Goal: Check status: Check status

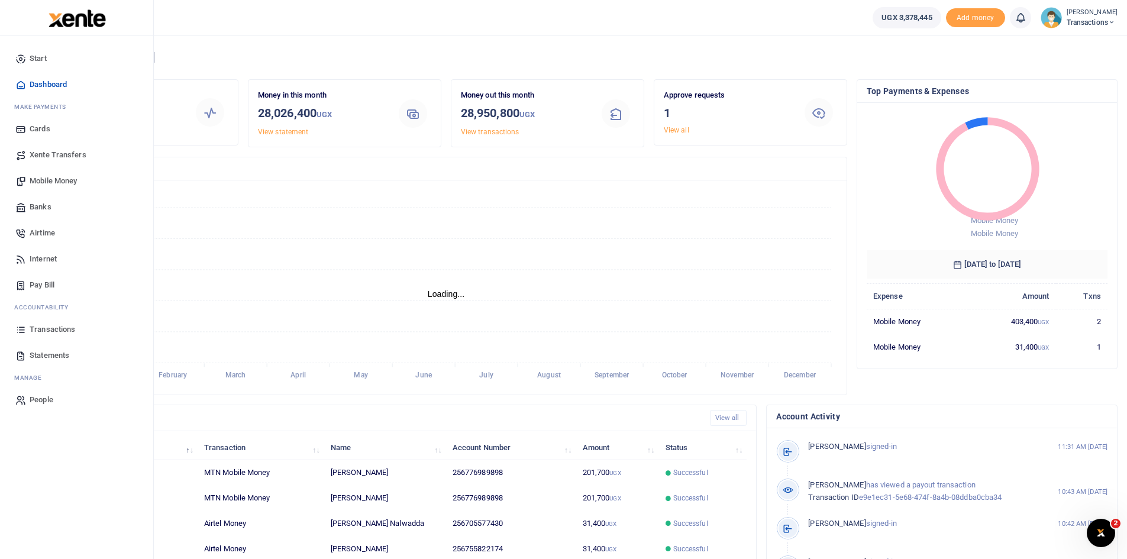
click at [54, 333] on span "Transactions" at bounding box center [53, 330] width 46 height 12
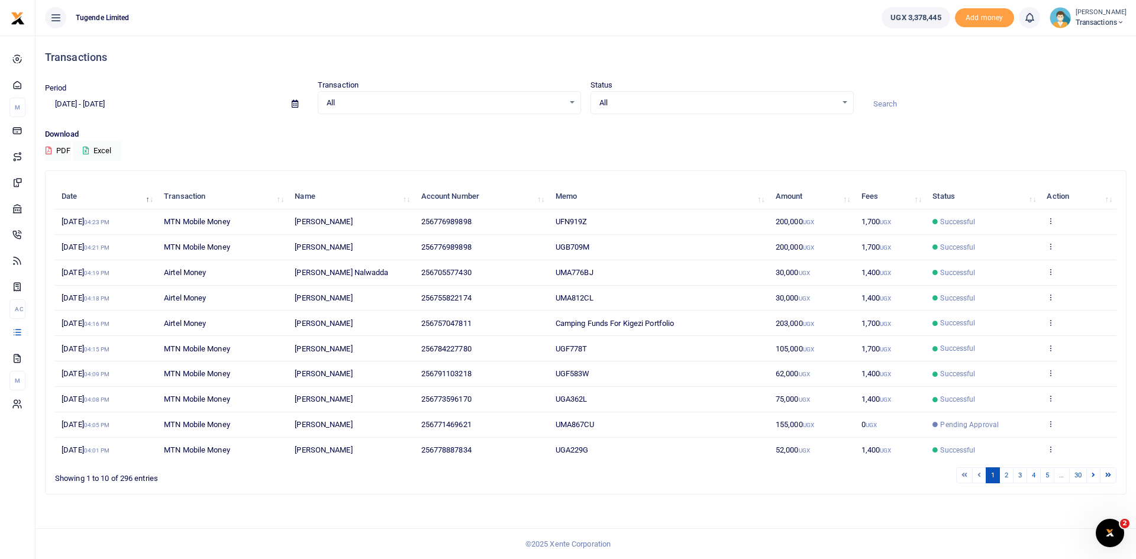
click at [294, 100] on icon at bounding box center [295, 104] width 7 height 8
click at [66, 212] on li "Last Month" at bounding box center [87, 220] width 83 height 18
type input "07/01/2025 - 07/31/2025"
click at [886, 104] on input at bounding box center [994, 104] width 263 height 20
paste input "UGH633K"
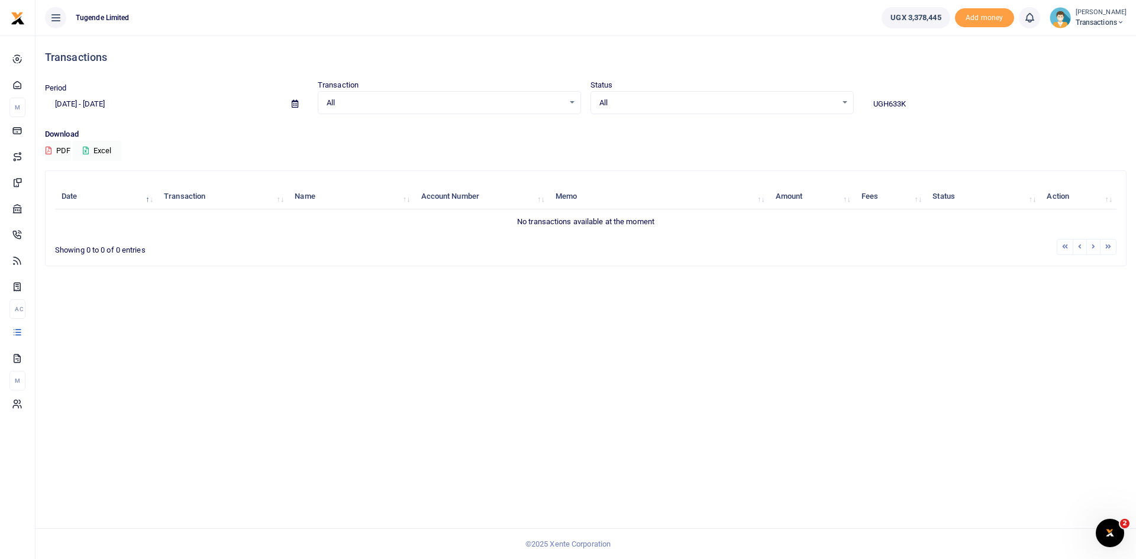
type input "UGH633K"
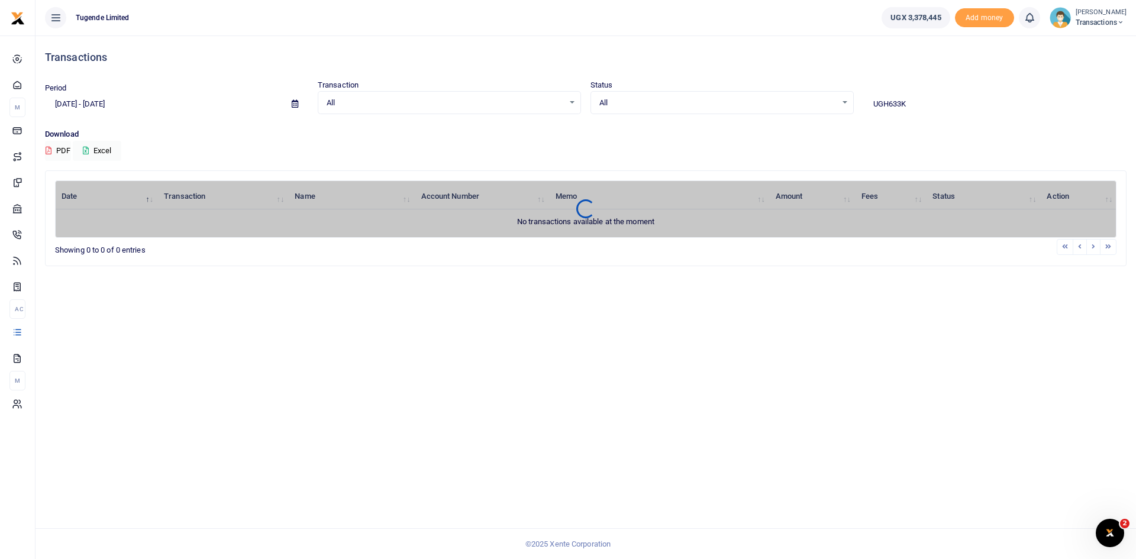
click at [295, 98] on span at bounding box center [295, 104] width 27 height 20
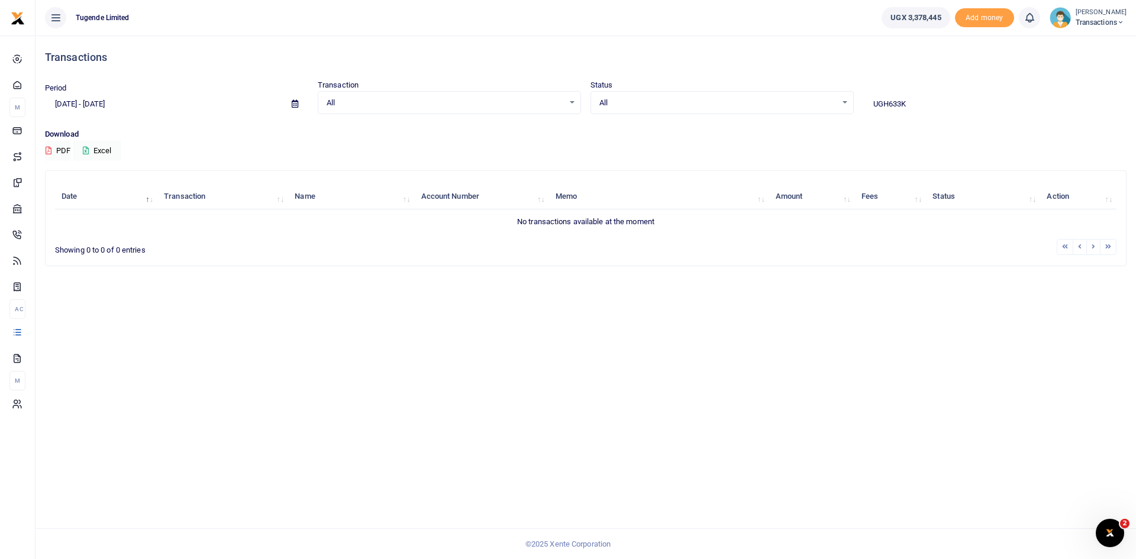
click at [294, 108] on span at bounding box center [295, 104] width 27 height 20
click at [295, 97] on span at bounding box center [295, 104] width 27 height 20
click at [292, 102] on icon at bounding box center [295, 104] width 7 height 8
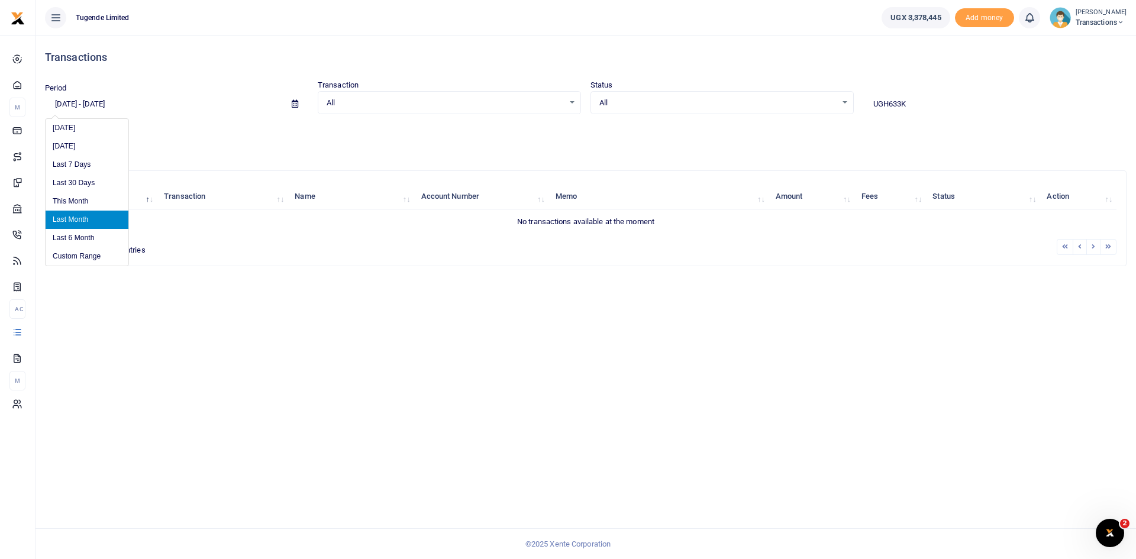
click at [292, 102] on icon at bounding box center [295, 104] width 7 height 8
click at [58, 235] on li "Last 6 Month" at bounding box center [87, 238] width 83 height 18
type input "02/15/2025 - 08/15/2025"
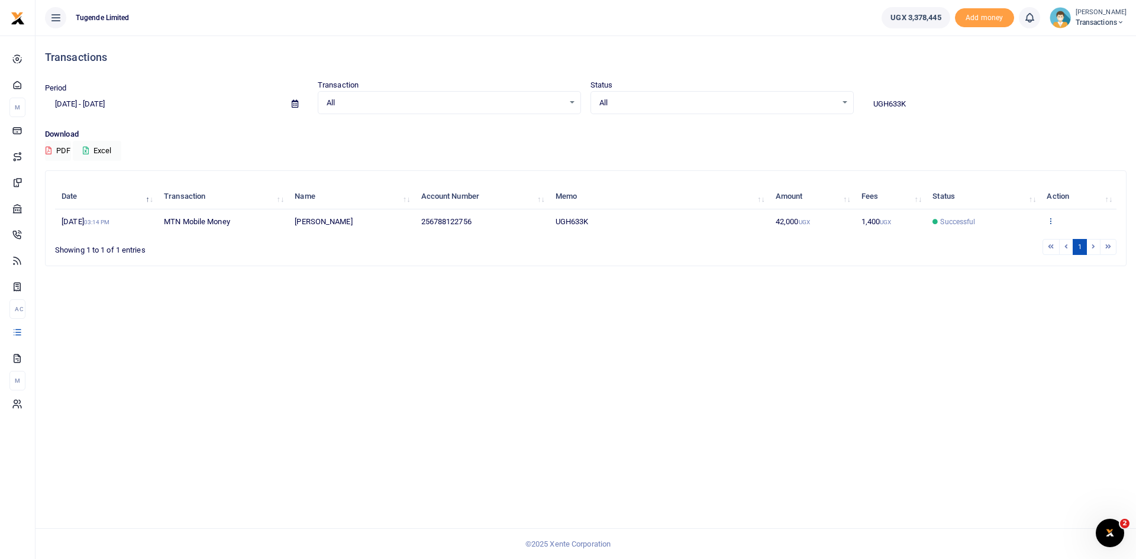
click at [1052, 220] on icon at bounding box center [1051, 221] width 8 height 8
click at [1056, 237] on link "View details" at bounding box center [1068, 241] width 93 height 17
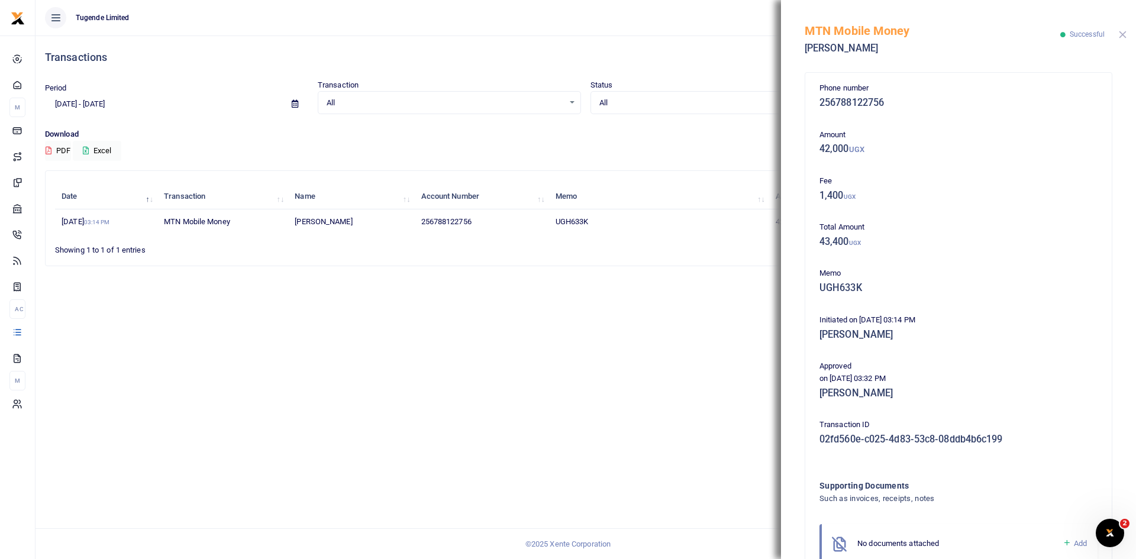
click at [1122, 33] on button "Close" at bounding box center [1123, 35] width 8 height 8
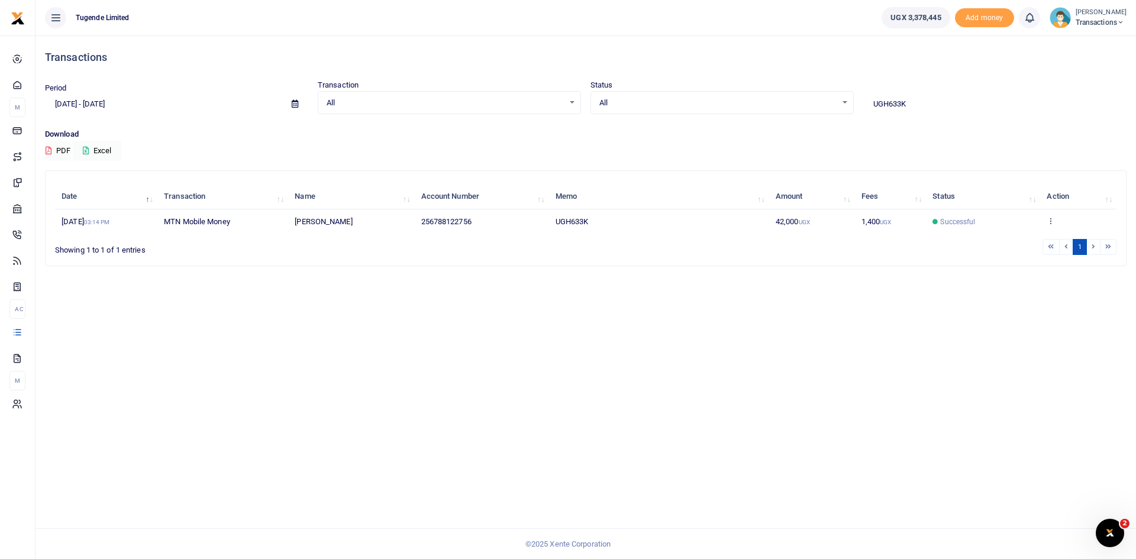
click at [935, 108] on input "UGH633K" at bounding box center [994, 104] width 263 height 20
paste input "E225P"
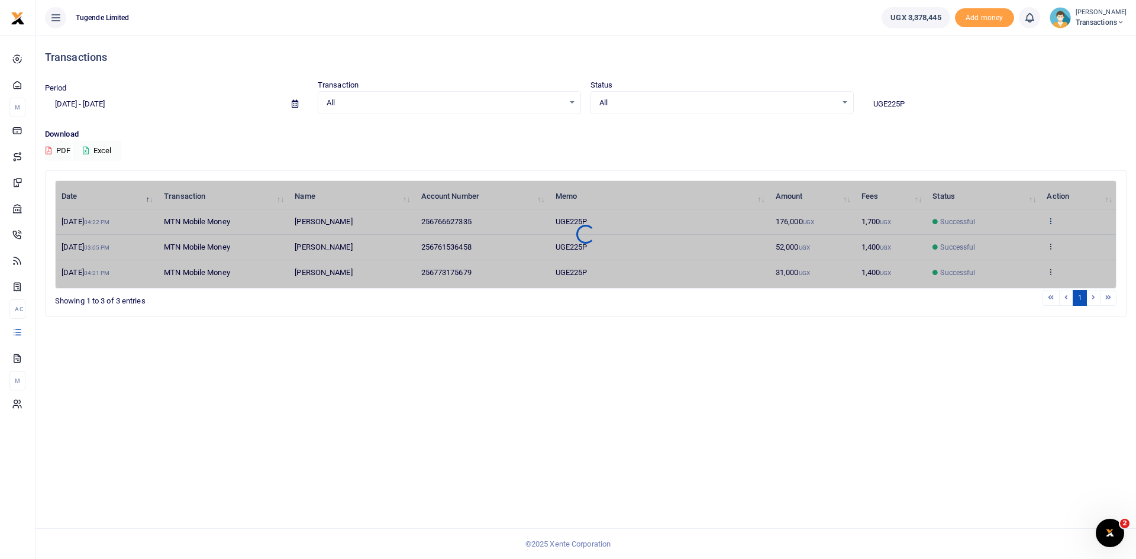
click at [1050, 220] on div "Date Transaction Name Account Number Memo Amount Fees Status Action 30th Jul 20…" at bounding box center [585, 234] width 1061 height 108
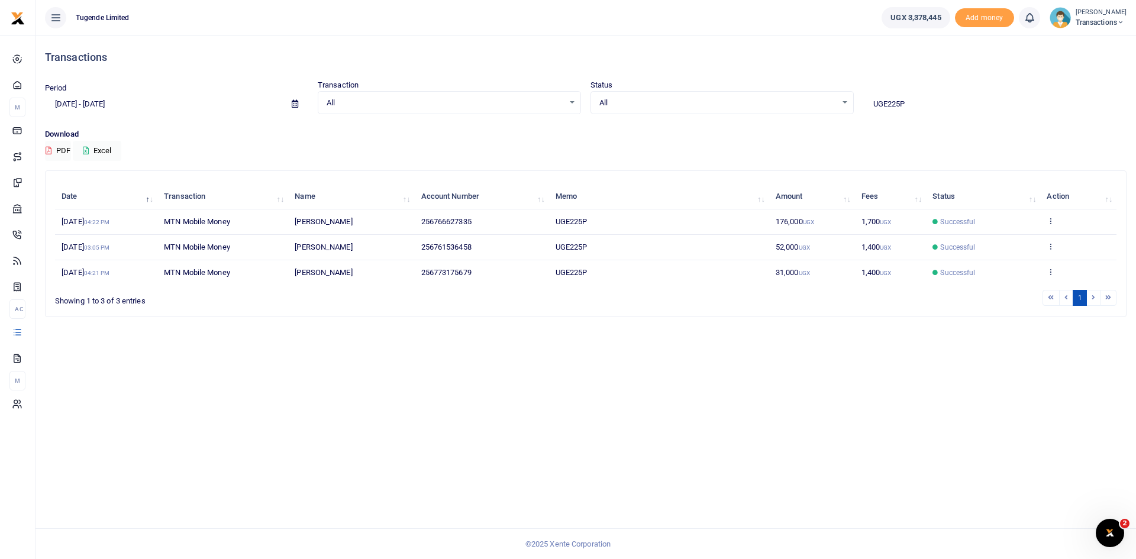
click at [1050, 220] on icon at bounding box center [1051, 221] width 8 height 8
click at [1001, 248] on link "View details" at bounding box center [1007, 241] width 93 height 17
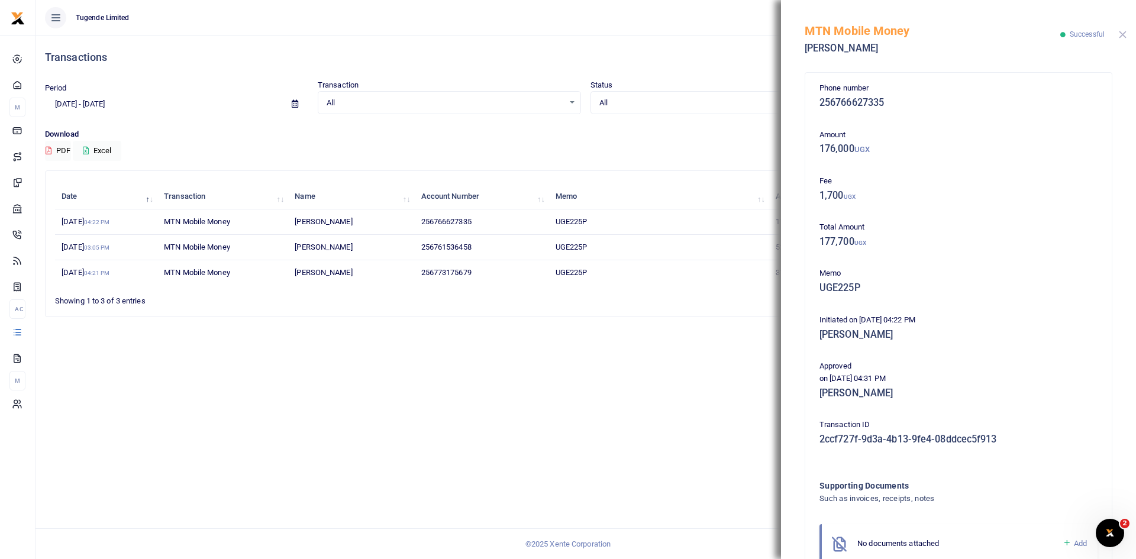
click at [1126, 35] on button "Close" at bounding box center [1123, 35] width 8 height 8
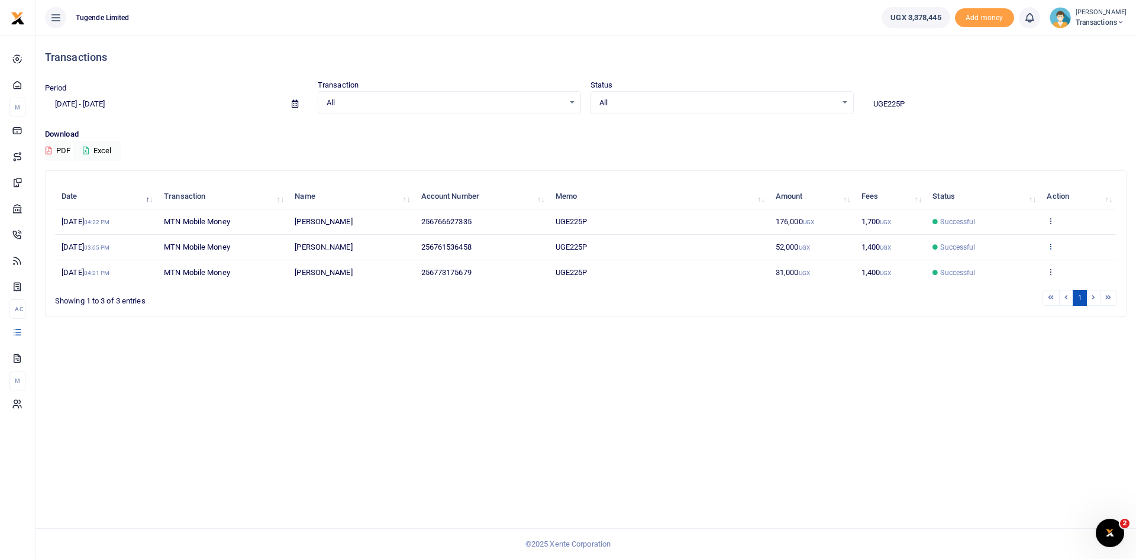
click at [1051, 244] on icon at bounding box center [1051, 246] width 8 height 8
click at [1016, 258] on link "View details" at bounding box center [1007, 266] width 93 height 17
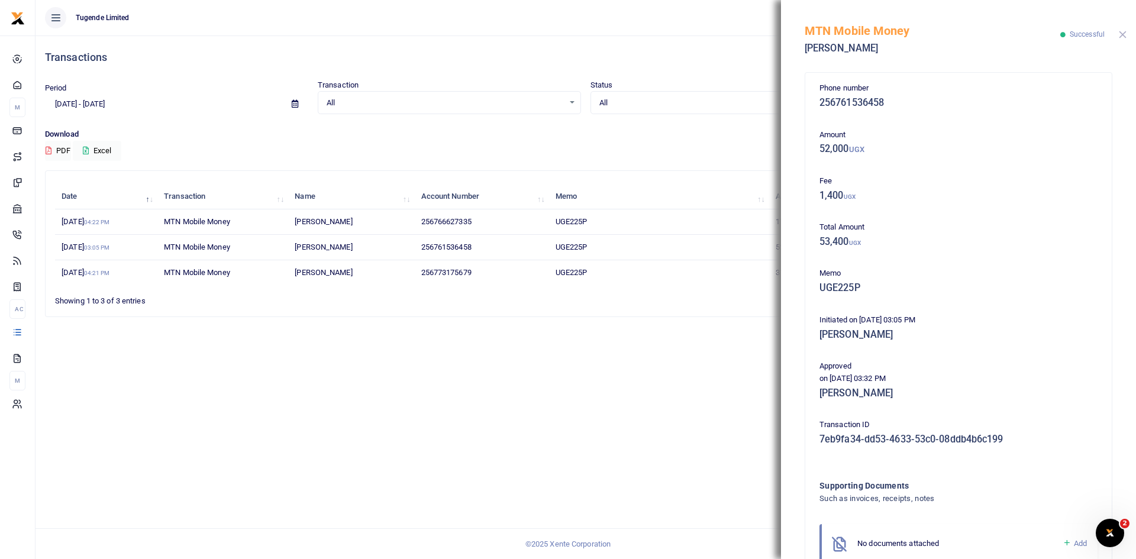
click at [1124, 36] on button "Close" at bounding box center [1123, 35] width 8 height 8
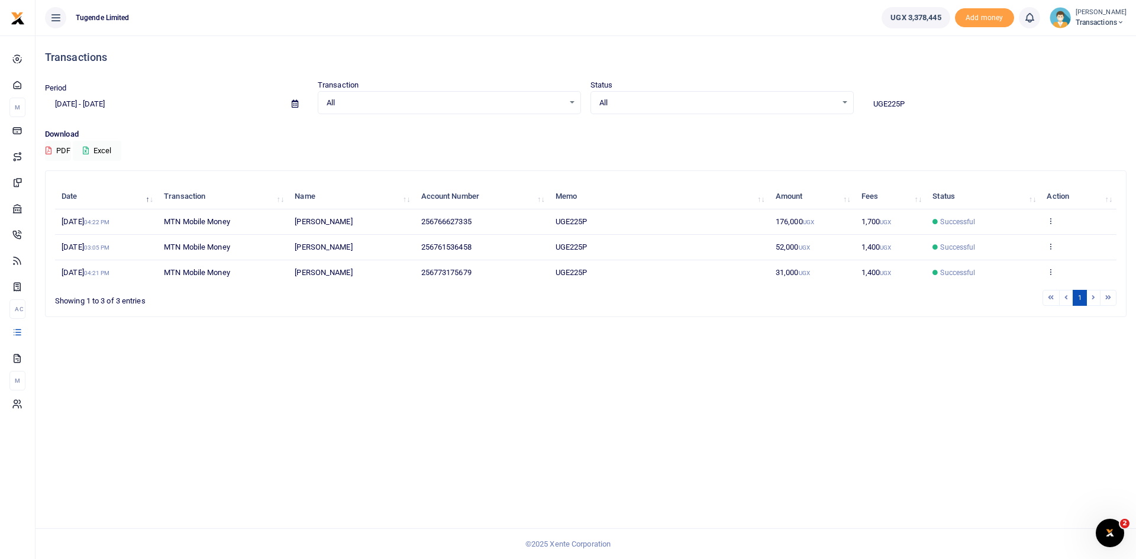
click at [921, 106] on input "UGE225P" at bounding box center [994, 104] width 263 height 20
paste input "D230V"
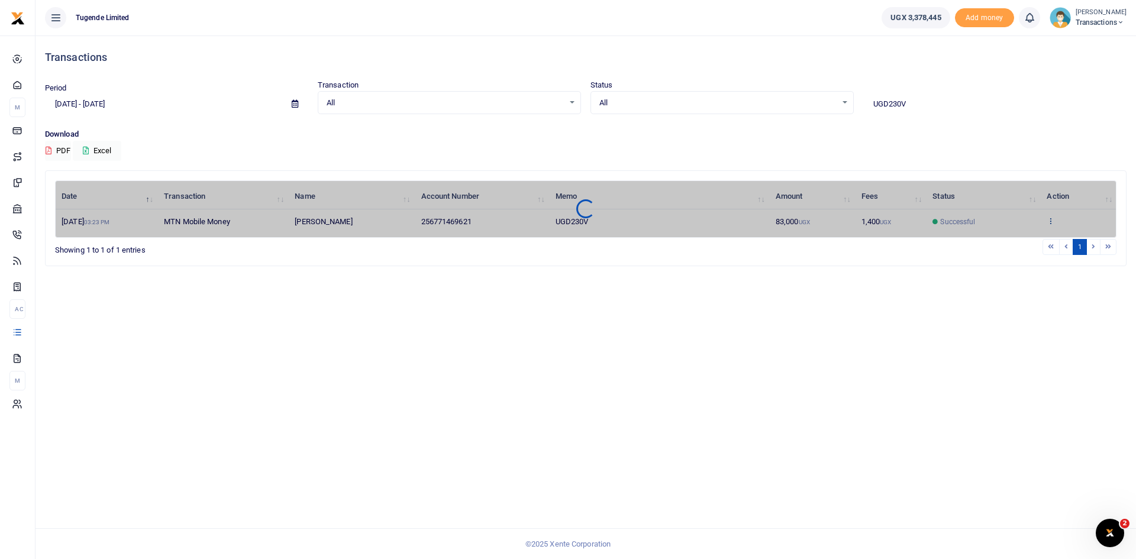
click at [1053, 220] on div "Date Transaction Name Account Number Memo Amount Fees Status Action 30th Jun 20…" at bounding box center [585, 208] width 1061 height 57
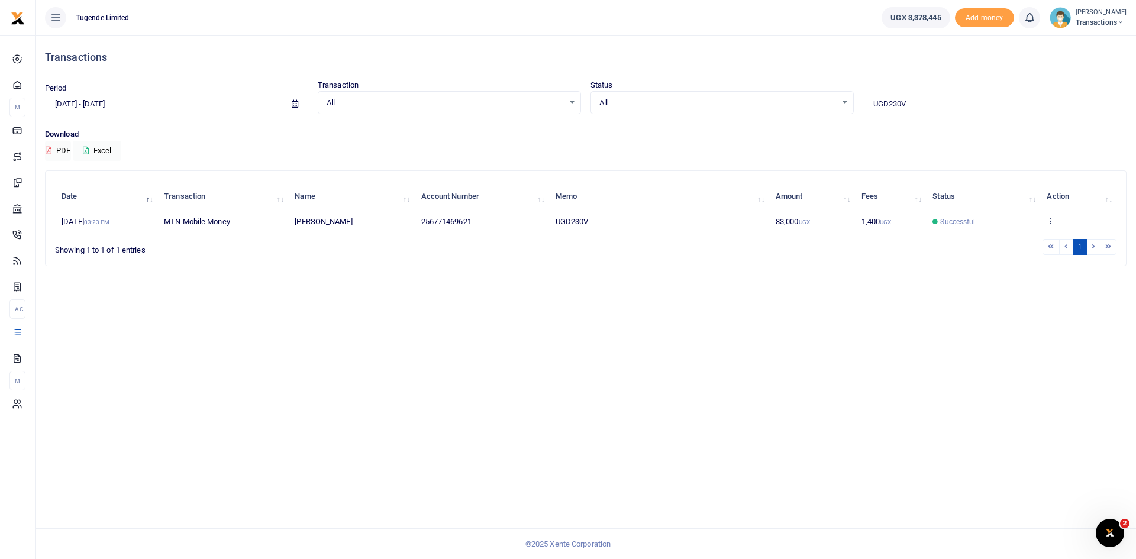
click at [1053, 220] on icon at bounding box center [1051, 221] width 8 height 8
click at [1050, 237] on link "View details" at bounding box center [1068, 241] width 93 height 17
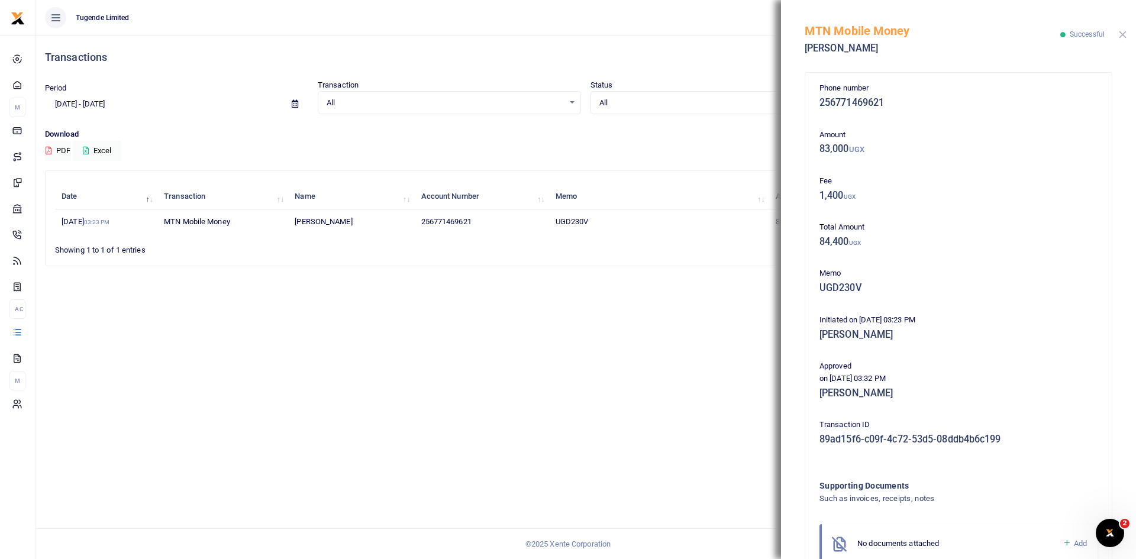
click at [1122, 33] on button "Close" at bounding box center [1123, 35] width 8 height 8
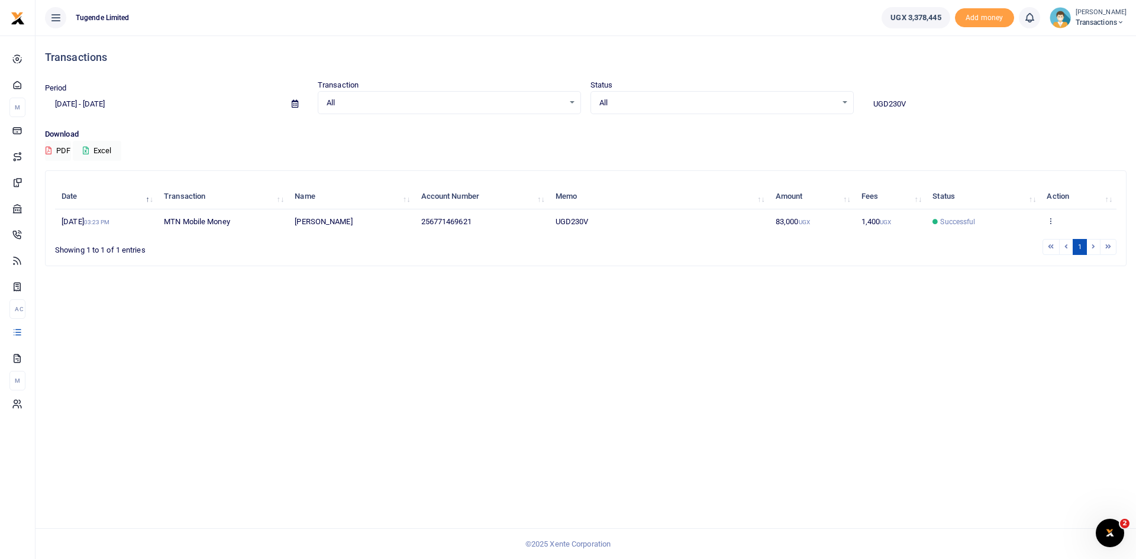
click at [922, 108] on input "UGD230V" at bounding box center [994, 104] width 263 height 20
paste input "Kagadi"
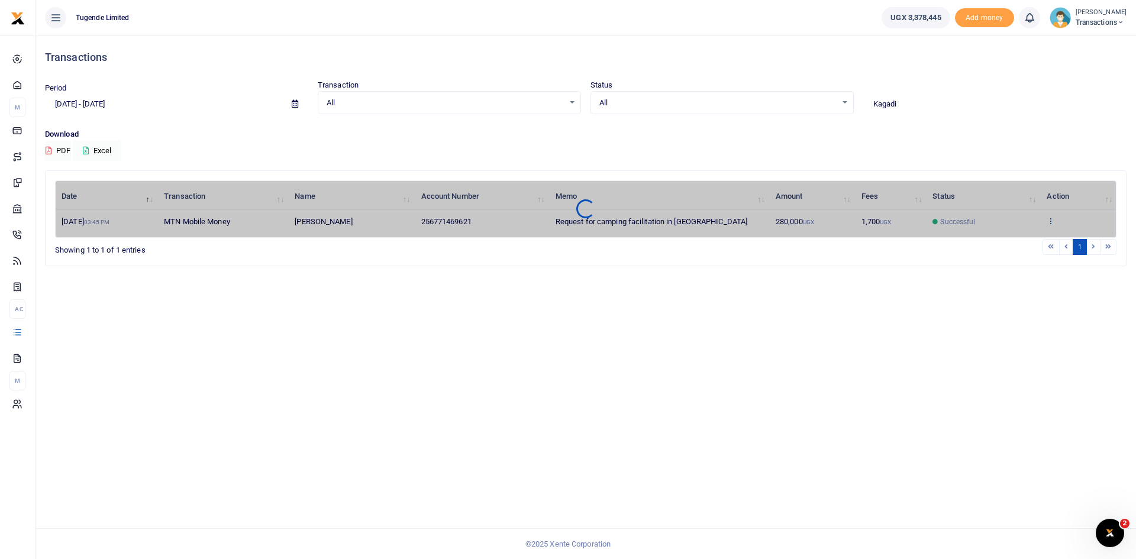
click at [1051, 221] on div "Date Transaction Name Account Number Memo Amount Fees Status Action 26th Jun 20…" at bounding box center [585, 208] width 1061 height 57
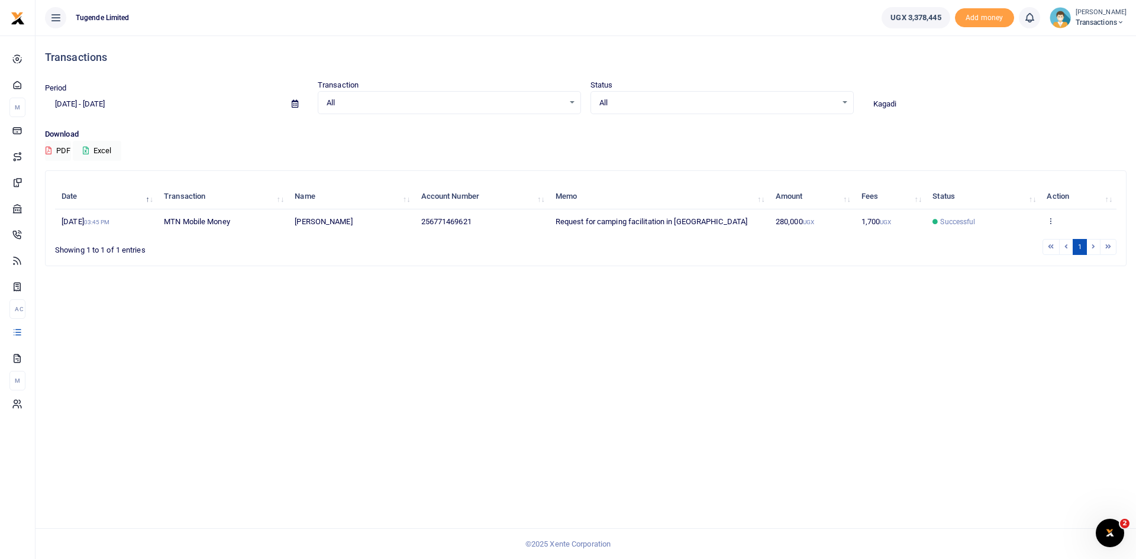
click at [1051, 221] on icon at bounding box center [1051, 221] width 8 height 8
click at [1050, 237] on link "View details" at bounding box center [1068, 241] width 93 height 17
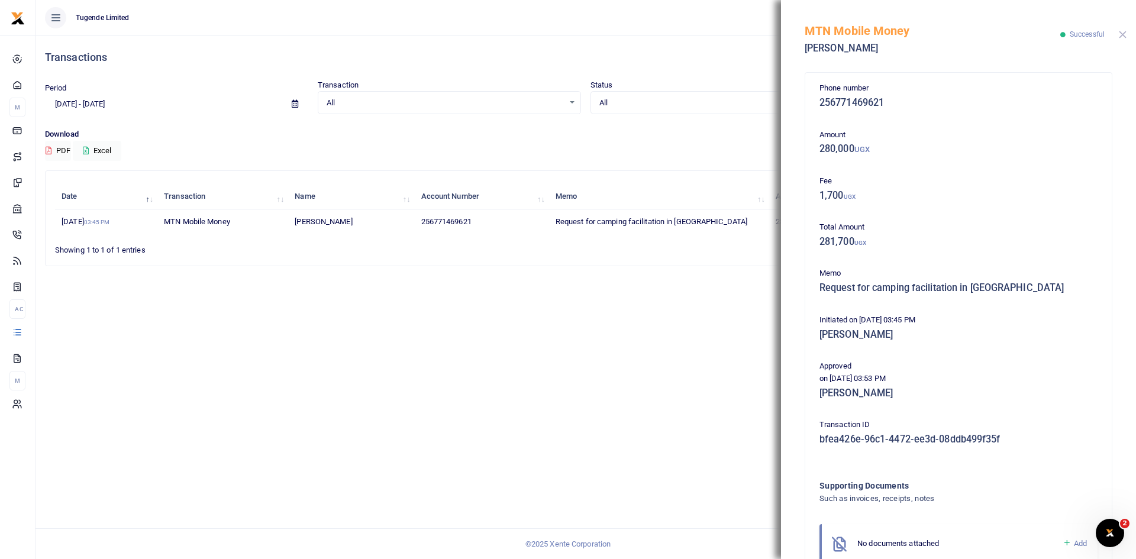
click at [1119, 36] on button "Close" at bounding box center [1123, 35] width 8 height 8
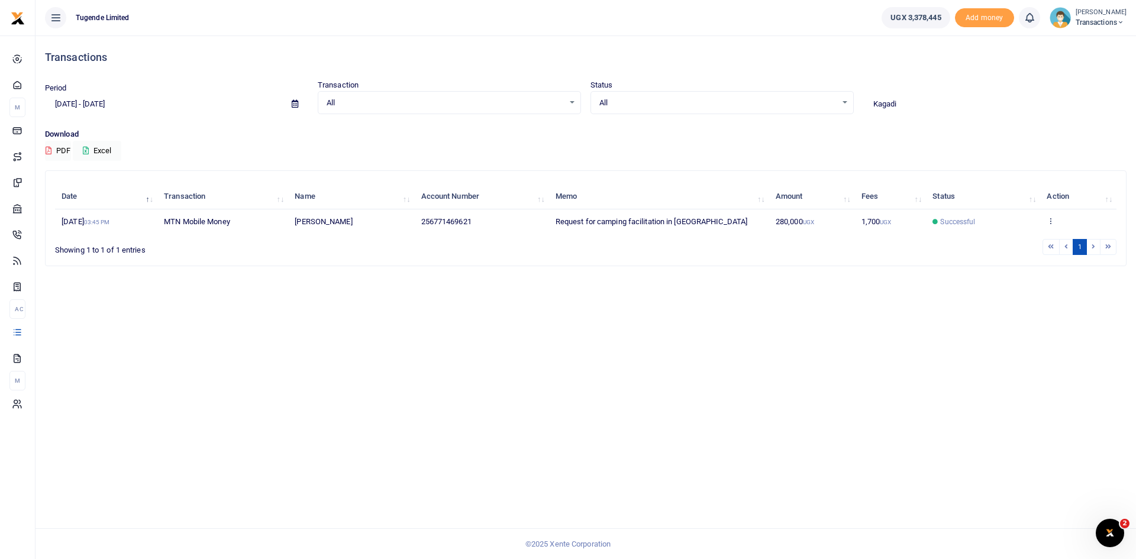
click at [900, 104] on input "Kagadi" at bounding box center [994, 104] width 263 height 20
paste input "UGA449H"
click at [1050, 218] on icon at bounding box center [1051, 221] width 8 height 8
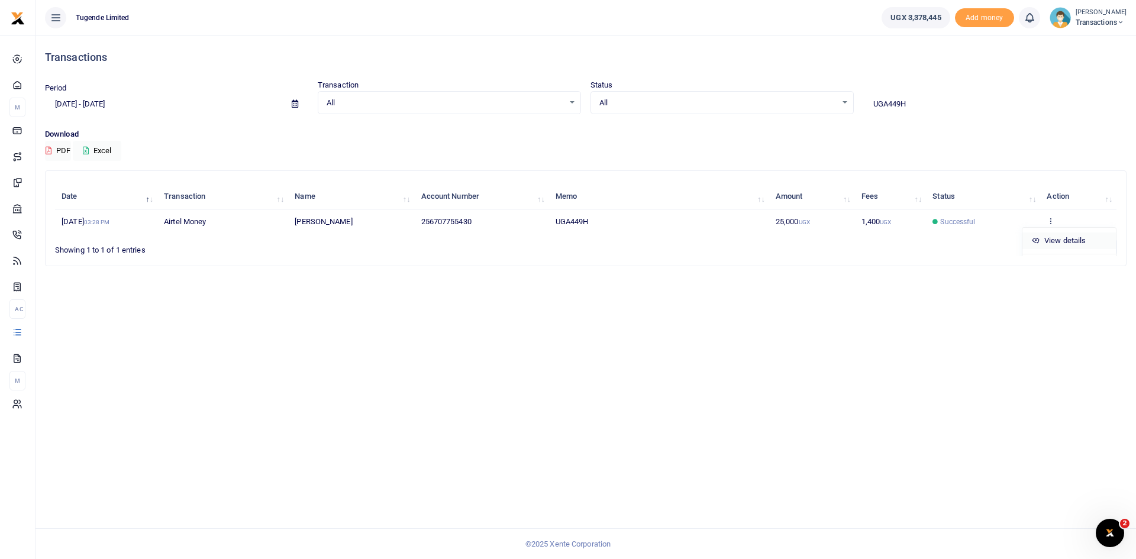
click at [1046, 237] on link "View details" at bounding box center [1068, 241] width 93 height 17
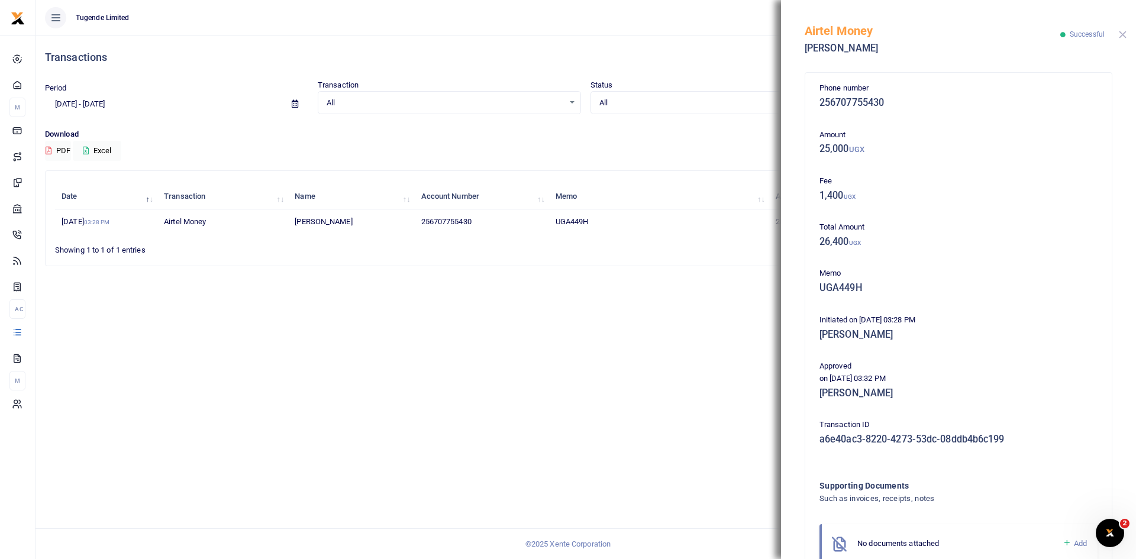
click at [1119, 32] on button "Close" at bounding box center [1123, 35] width 8 height 8
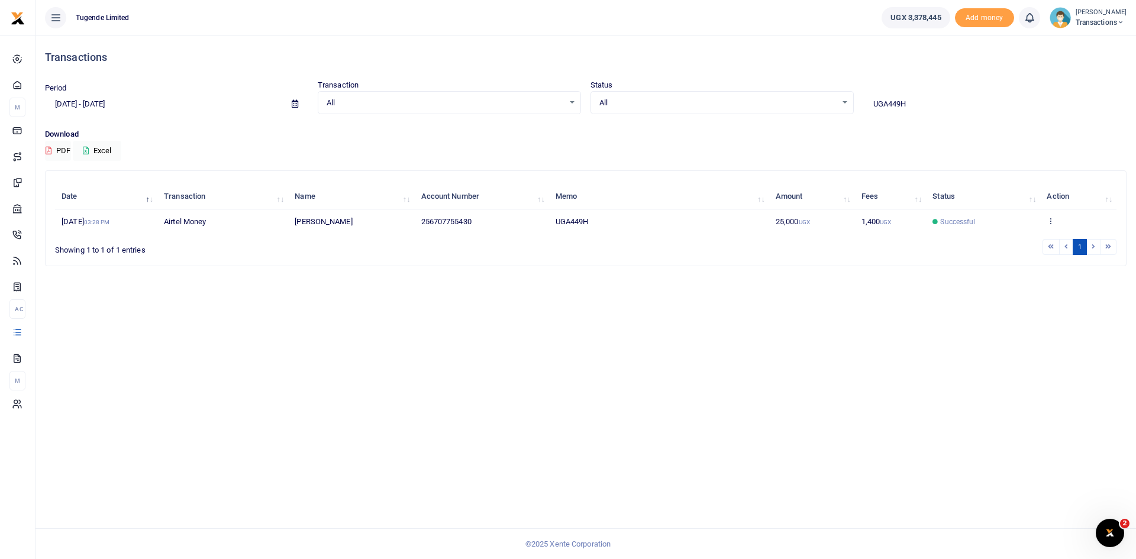
click at [917, 106] on input "UGA449H" at bounding box center [994, 104] width 263 height 20
paste input "FZ492X"
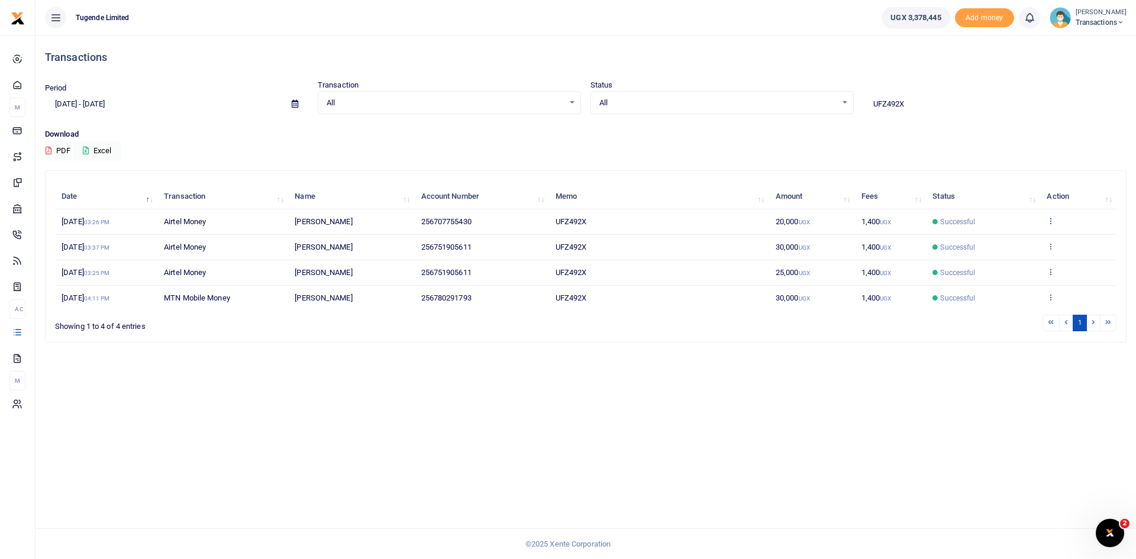
click at [1052, 219] on div "Date Transaction Name Account Number Memo Amount Fees Status Action 30th Jun 20…" at bounding box center [585, 246] width 1061 height 133
click at [1052, 219] on icon at bounding box center [1051, 221] width 8 height 8
click at [1004, 242] on link "View details" at bounding box center [1007, 241] width 93 height 17
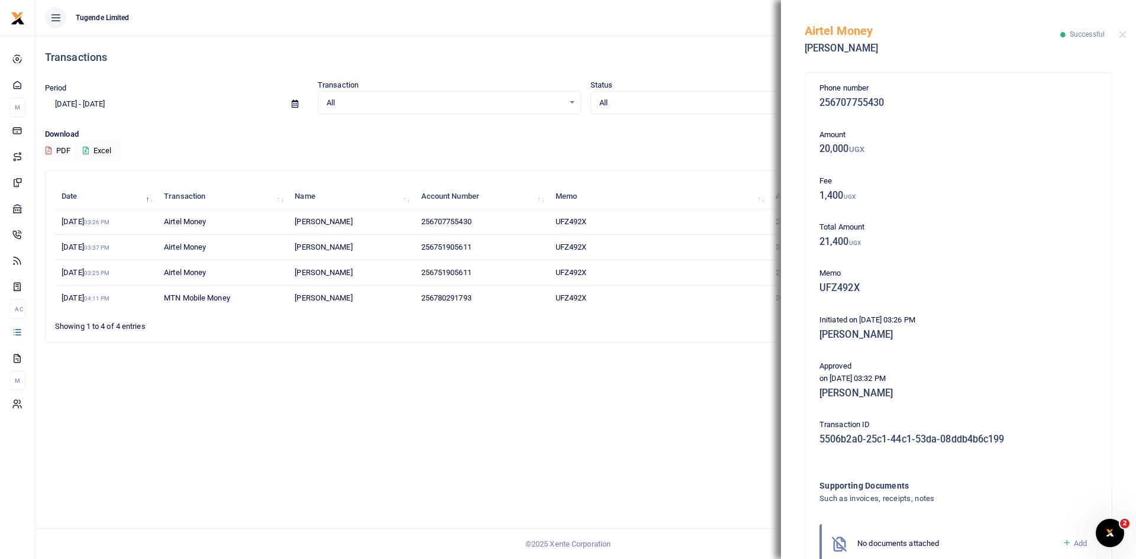
scroll to position [70, 0]
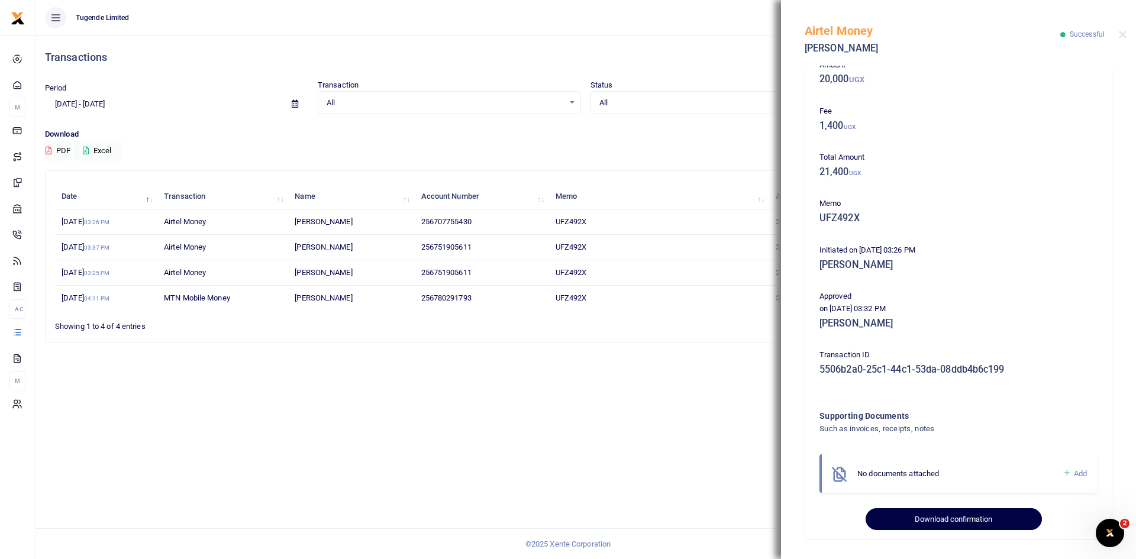
click at [951, 514] on button "Download confirmation" at bounding box center [954, 519] width 176 height 22
click at [1121, 33] on button "Close" at bounding box center [1123, 35] width 8 height 8
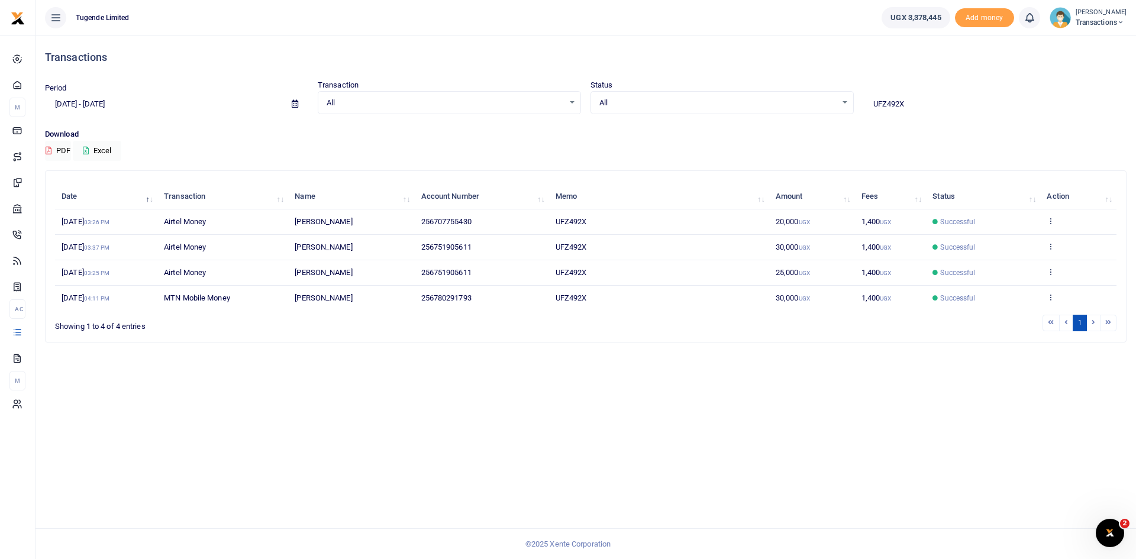
click at [921, 105] on input "UFZ492X" at bounding box center [994, 104] width 263 height 20
paste input "GH242S"
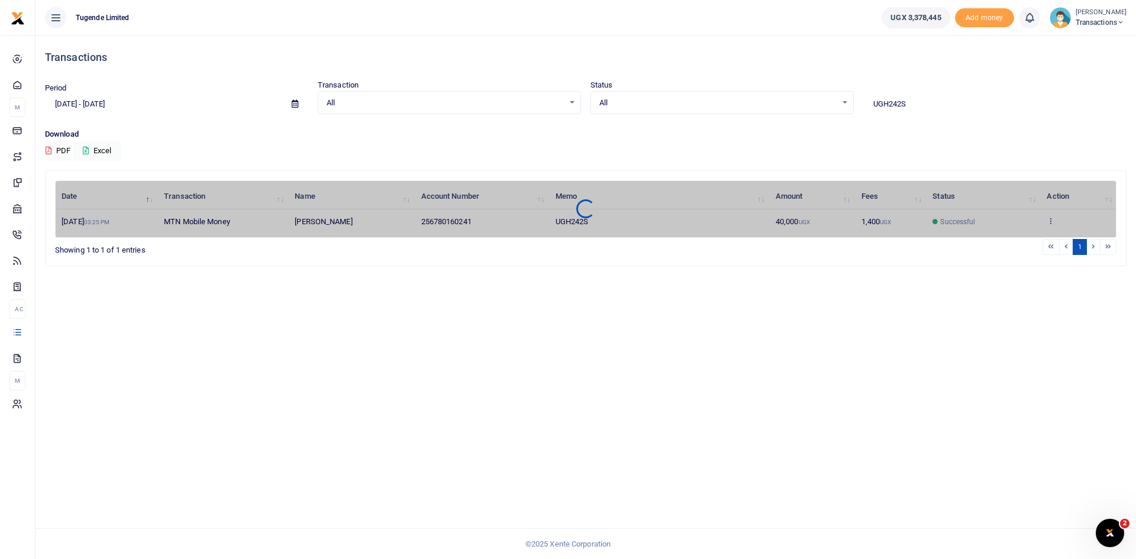
click at [1050, 221] on div "Date Transaction Name Account Number Memo Amount Fees Status Action 30th Jun 20…" at bounding box center [585, 208] width 1061 height 57
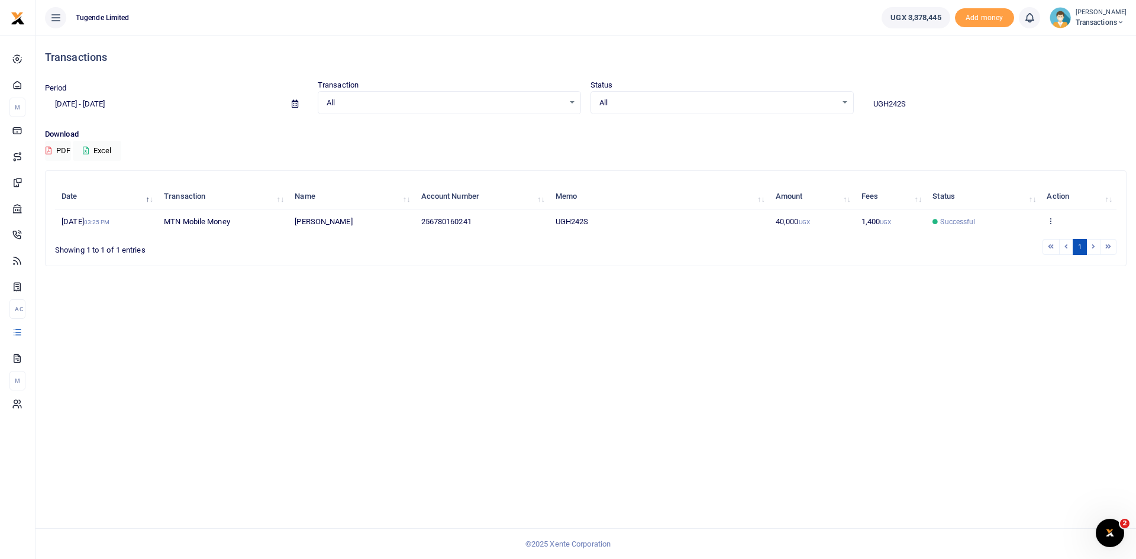
click at [1050, 221] on icon at bounding box center [1051, 221] width 8 height 8
click at [1052, 238] on link "View details" at bounding box center [1068, 241] width 93 height 17
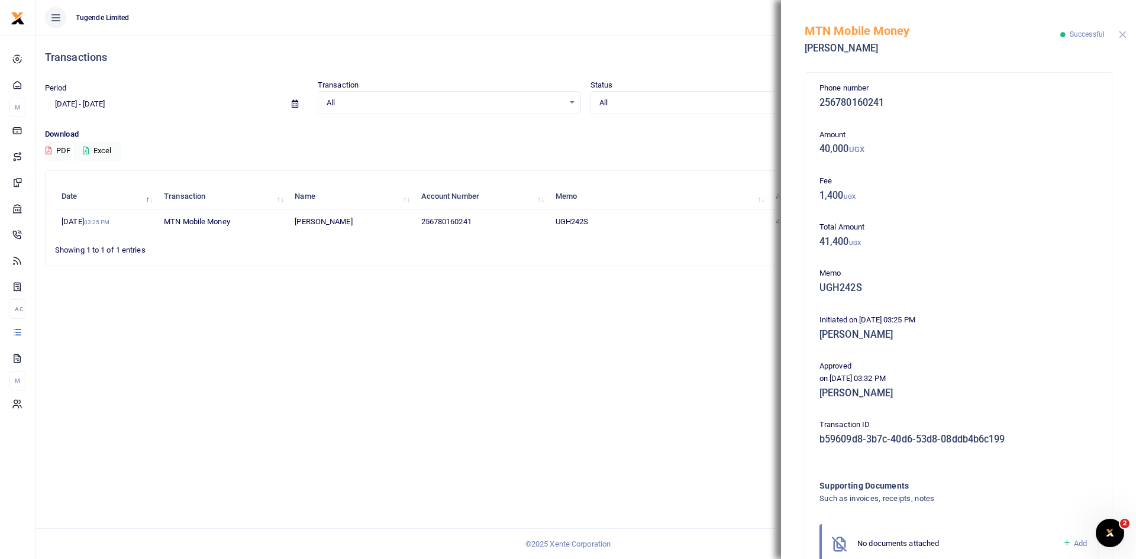
click at [1122, 33] on button "Close" at bounding box center [1123, 35] width 8 height 8
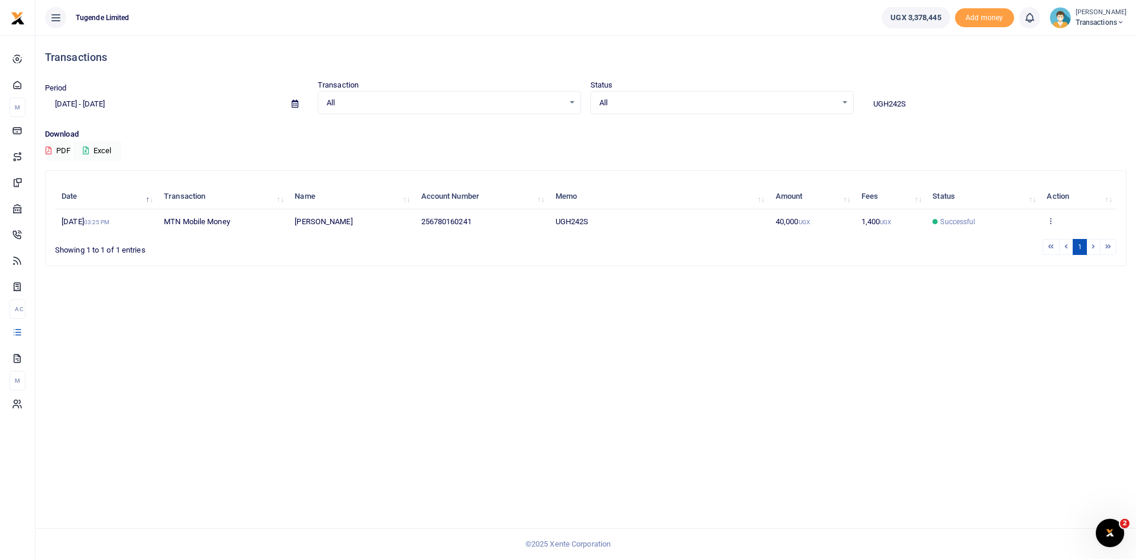
click at [921, 107] on input "UGH242S" at bounding box center [994, 104] width 263 height 20
paste input "FZ765J"
type input "UFZ765J"
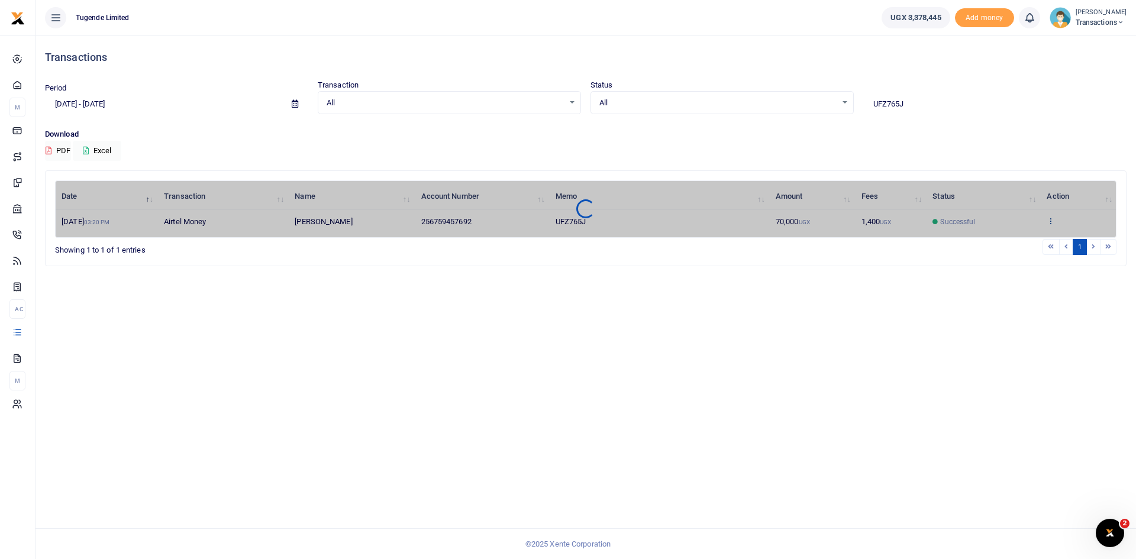
click at [1051, 219] on div "Date Transaction Name Account Number Memo Amount Fees Status Action 30th Jun 20…" at bounding box center [585, 208] width 1061 height 57
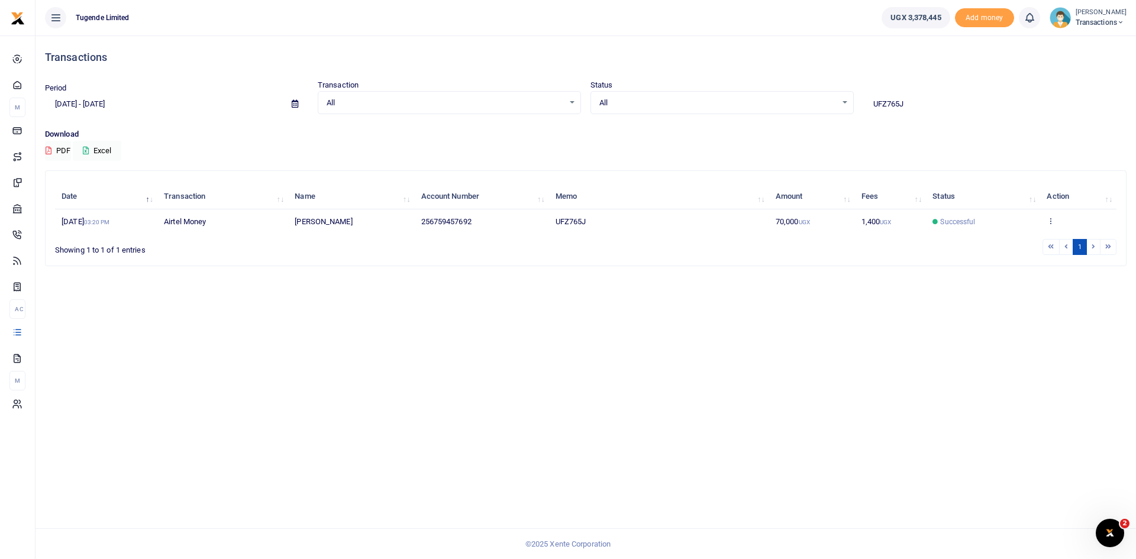
click at [1051, 219] on icon at bounding box center [1051, 221] width 8 height 8
click at [1061, 241] on link "View details" at bounding box center [1068, 241] width 93 height 17
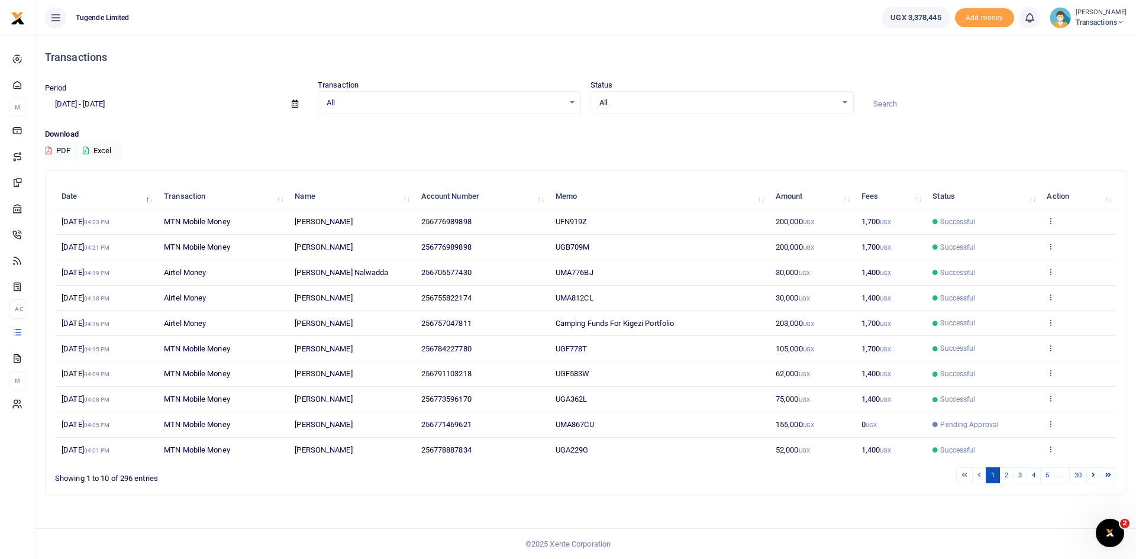
click at [292, 103] on icon at bounding box center [295, 104] width 7 height 8
click at [67, 221] on li "Last Month" at bounding box center [87, 220] width 83 height 18
type input "07/01/2025 - 07/31/2025"
click at [925, 101] on input at bounding box center [994, 104] width 263 height 20
paste input "UGC745G"
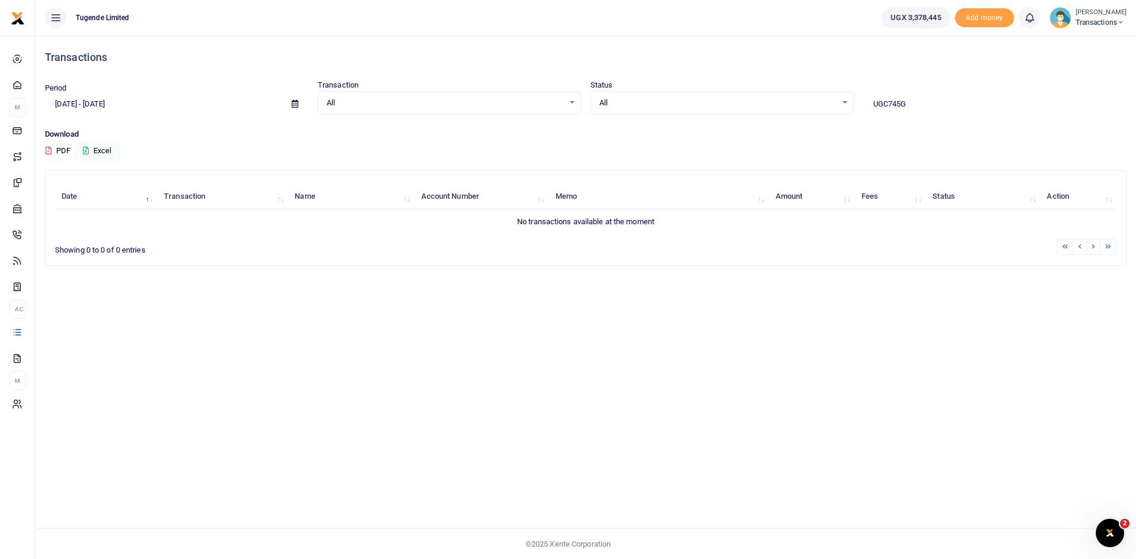
type input "UGC745G"
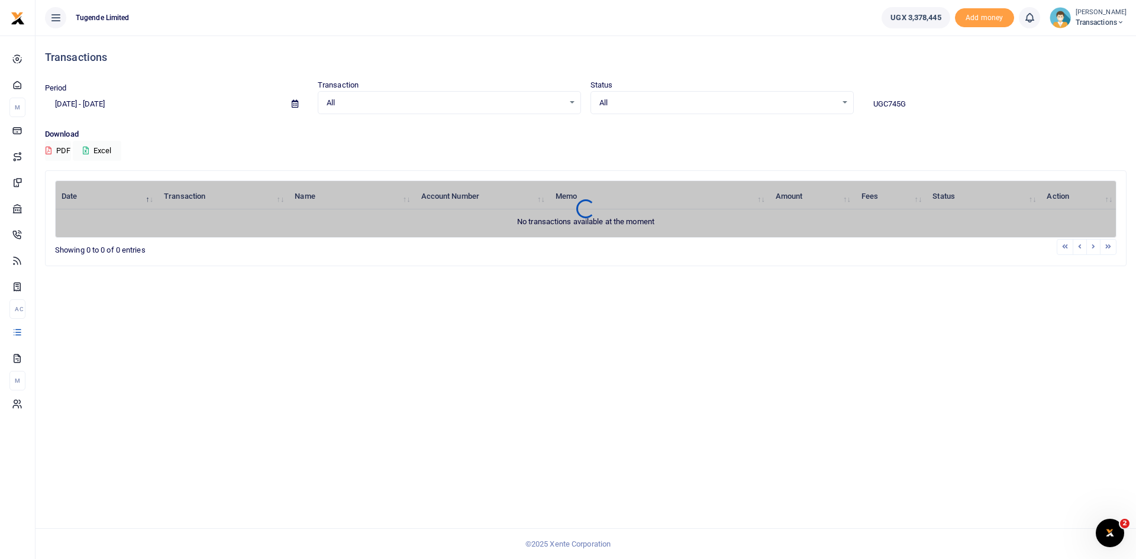
click at [293, 105] on icon at bounding box center [295, 104] width 7 height 8
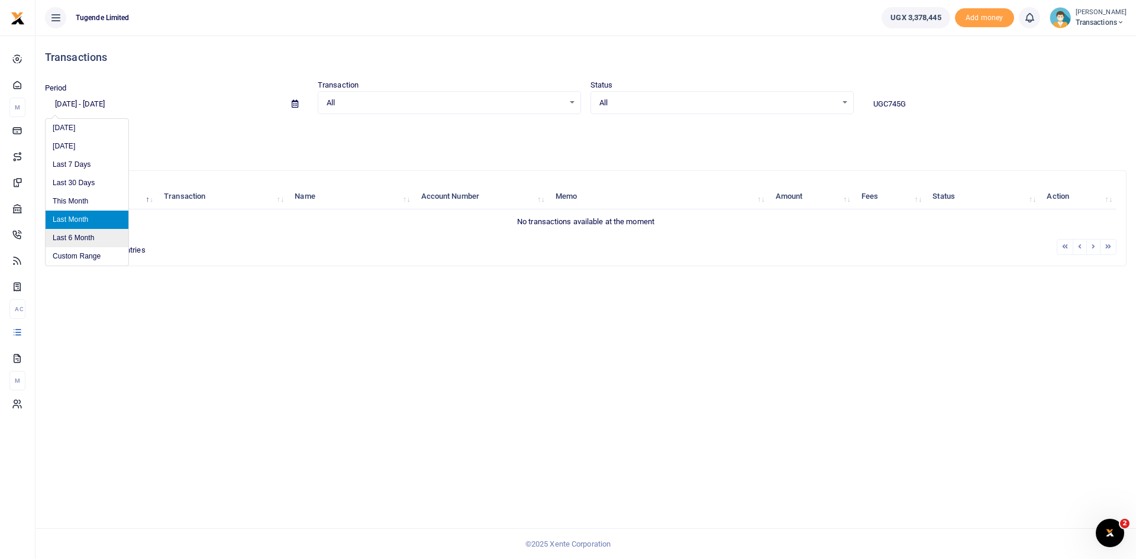
click at [76, 236] on li "Last 6 Month" at bounding box center [87, 238] width 83 height 18
type input "02/15/2025 - 08/15/2025"
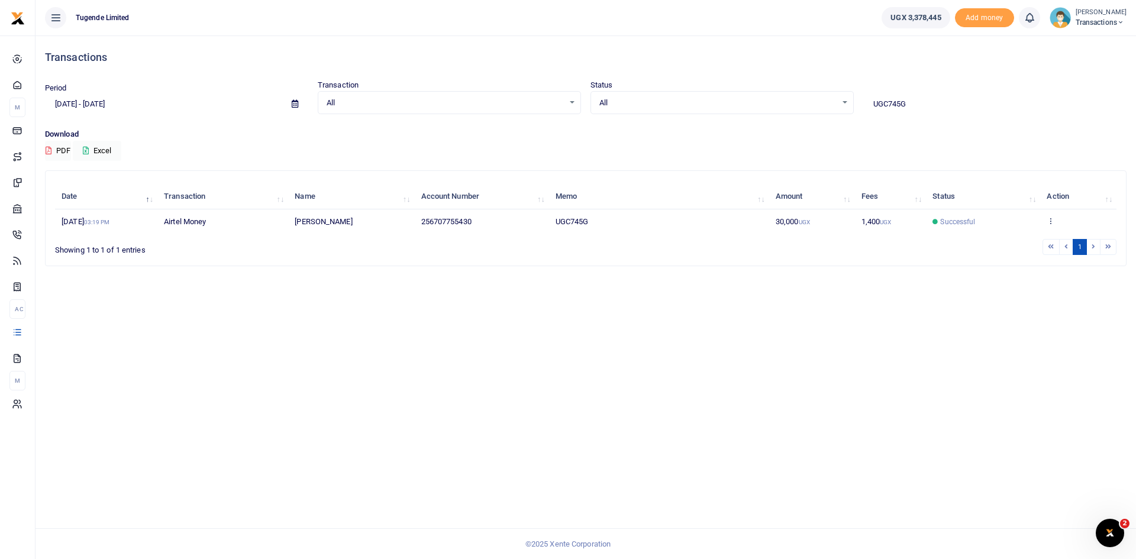
click at [910, 108] on input "UGC745G" at bounding box center [994, 104] width 263 height 20
paste input "B517Z"
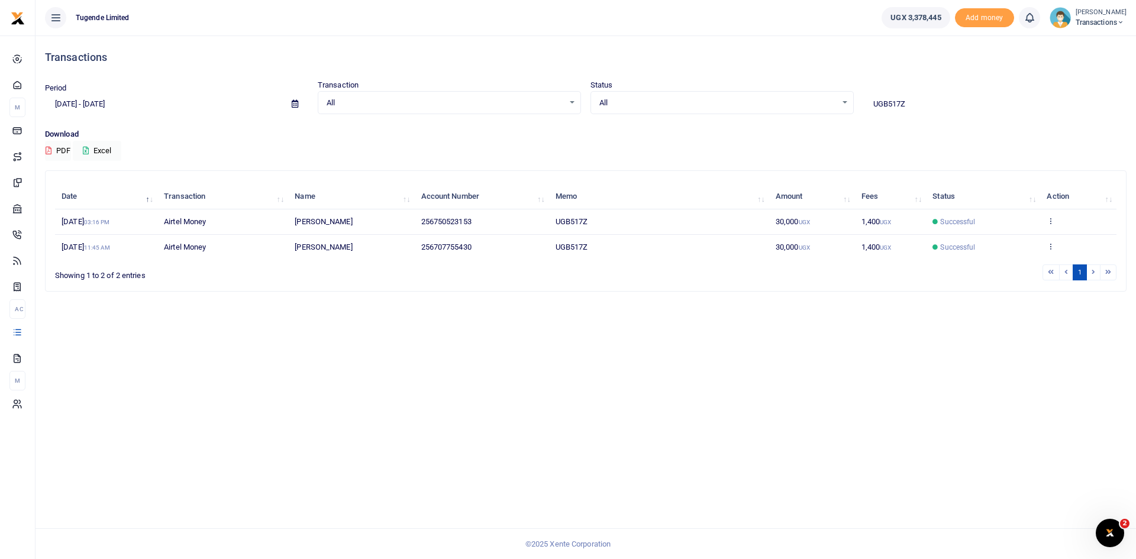
click at [917, 104] on input "UGB517Z" at bounding box center [994, 104] width 263 height 20
paste input "MA742AY"
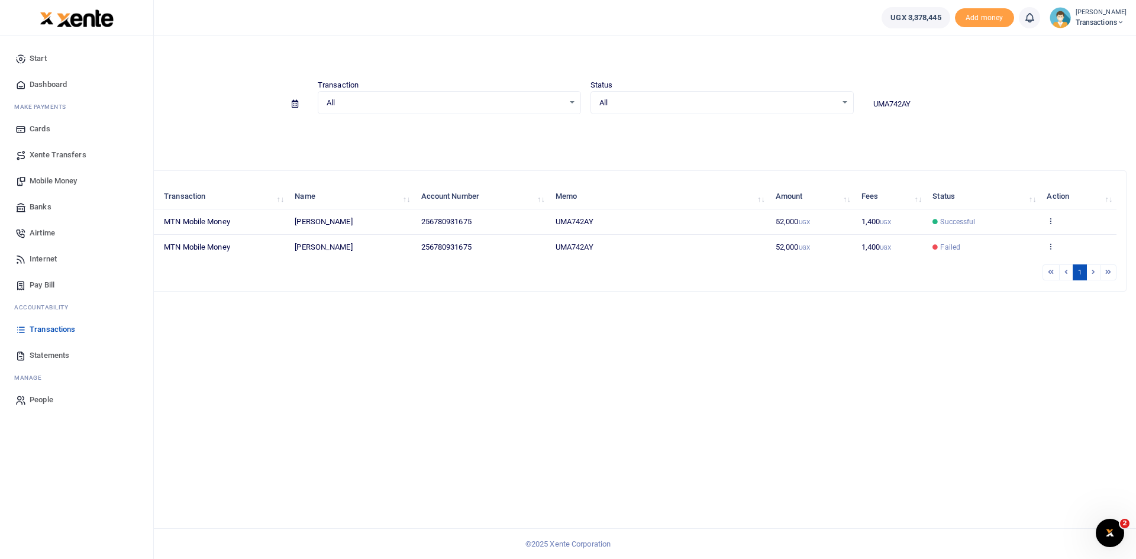
type input "UMA742AY"
